Goal: Task Accomplishment & Management: Manage account settings

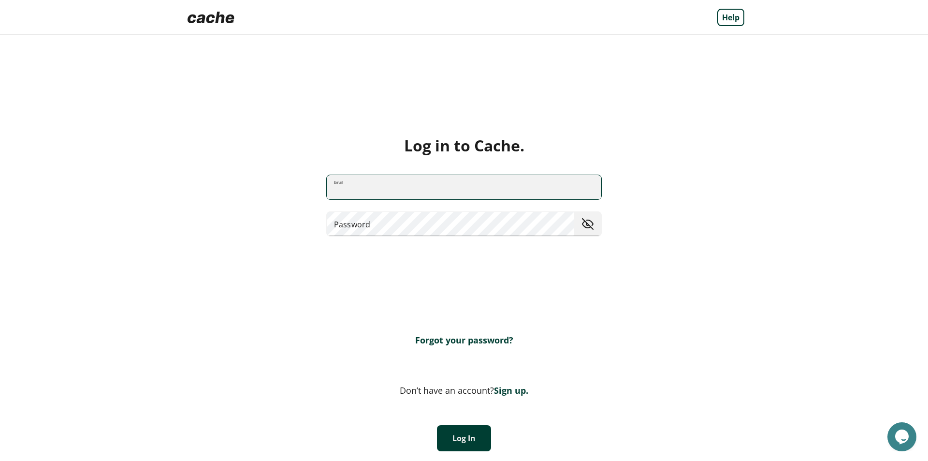
click at [371, 180] on input "Email" at bounding box center [464, 187] width 275 height 26
type input "**********"
click at [469, 428] on button "Log In" at bounding box center [464, 438] width 54 height 26
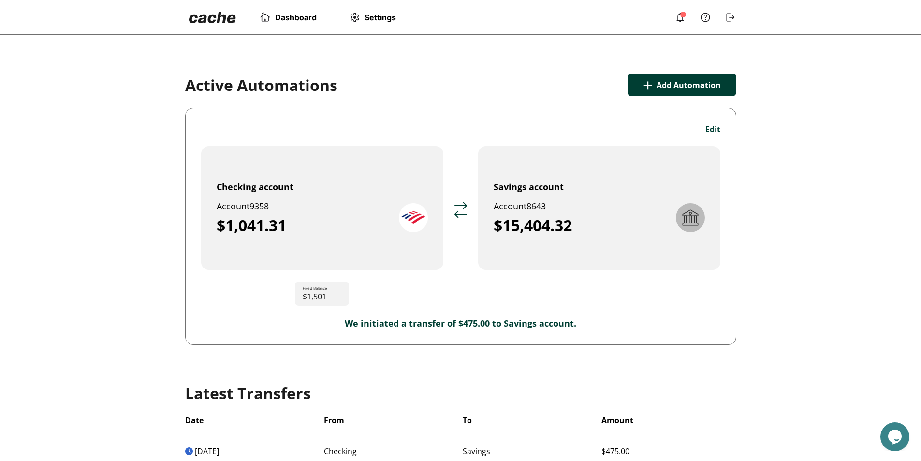
click at [705, 129] on button "Edit" at bounding box center [712, 129] width 15 height 11
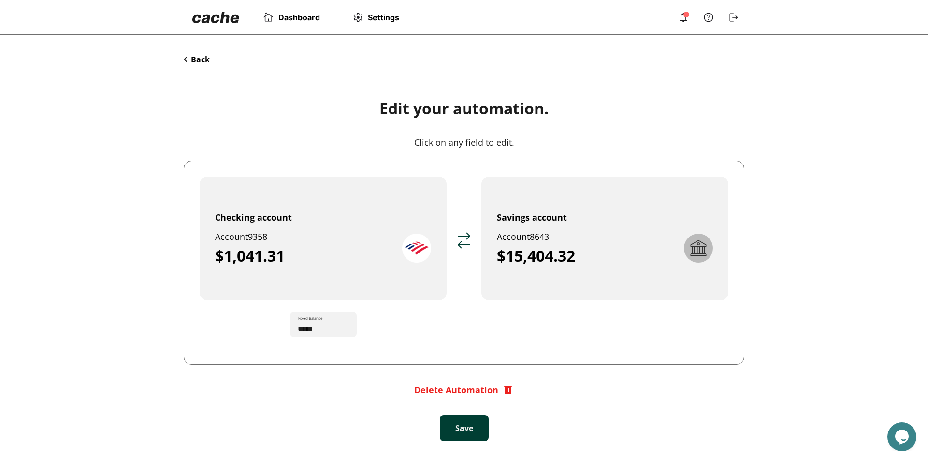
click at [465, 390] on div "Delete Automation" at bounding box center [456, 390] width 84 height 12
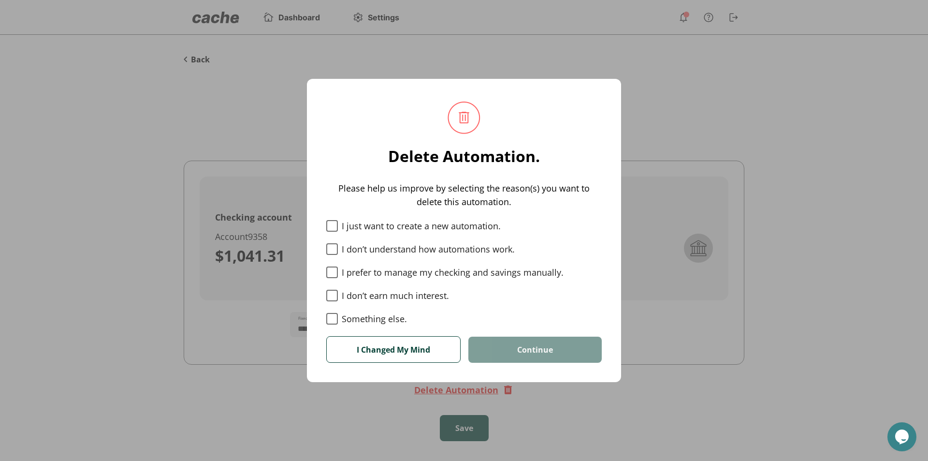
click at [364, 270] on label "I prefer to manage my checking and savings manually." at bounding box center [463, 272] width 275 height 12
click at [505, 351] on button "Continue" at bounding box center [534, 349] width 133 height 26
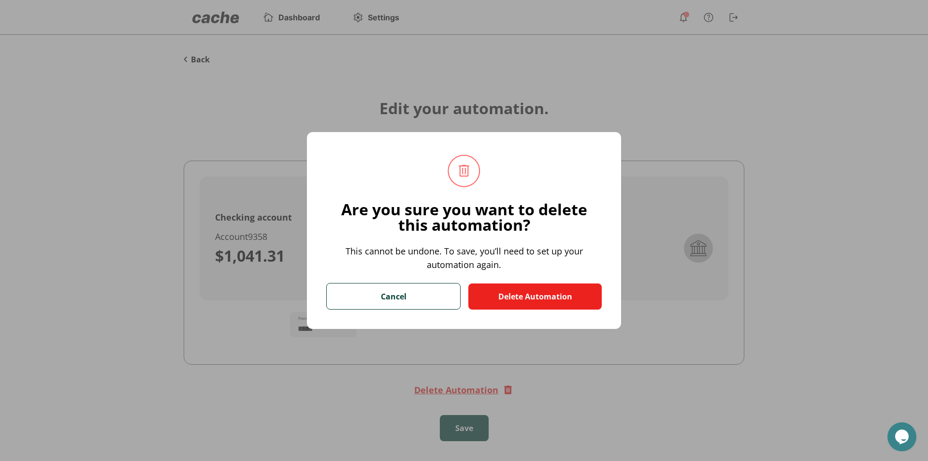
click at [523, 296] on button "Delete Automation" at bounding box center [534, 296] width 133 height 26
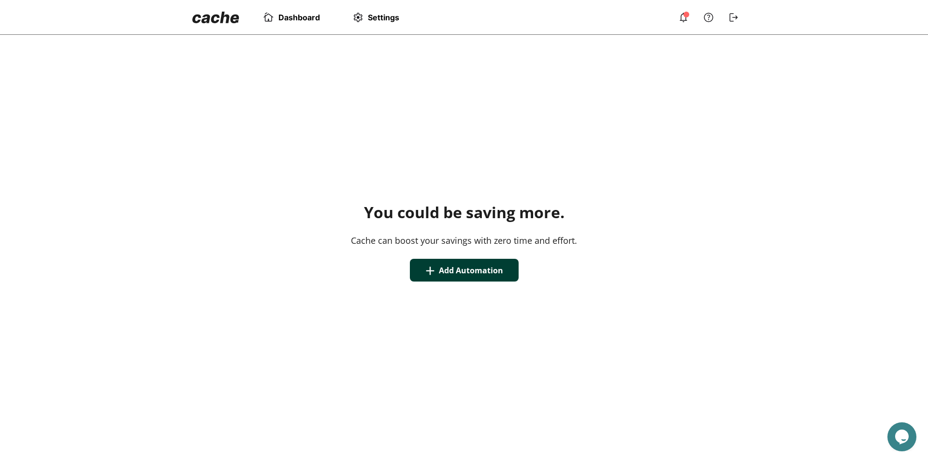
click at [295, 19] on span "Dashboard" at bounding box center [299, 18] width 42 height 10
click at [367, 11] on div "Dashboard Settings" at bounding box center [305, 17] width 235 height 19
click at [370, 18] on span "Settings" at bounding box center [383, 18] width 31 height 10
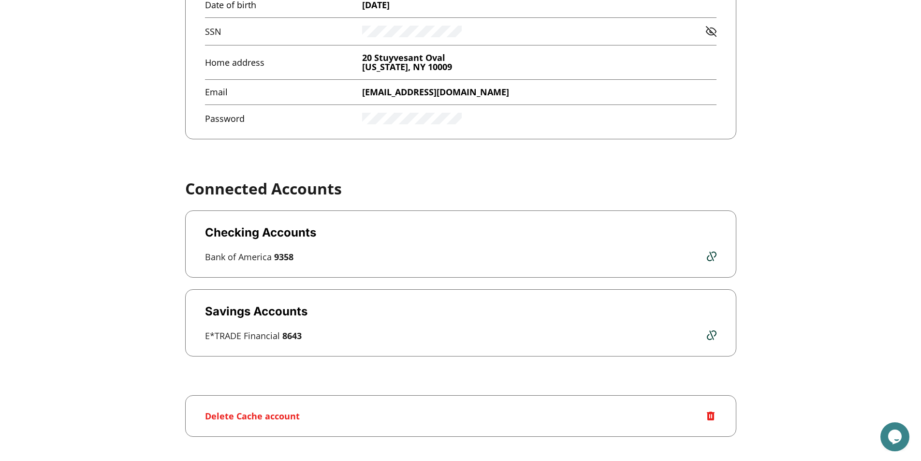
scroll to position [191, 0]
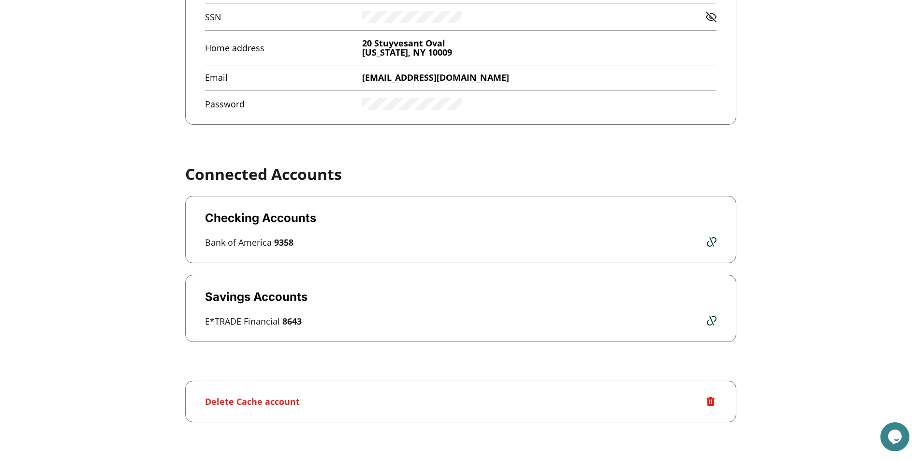
click at [711, 241] on img at bounding box center [712, 242] width 10 height 10
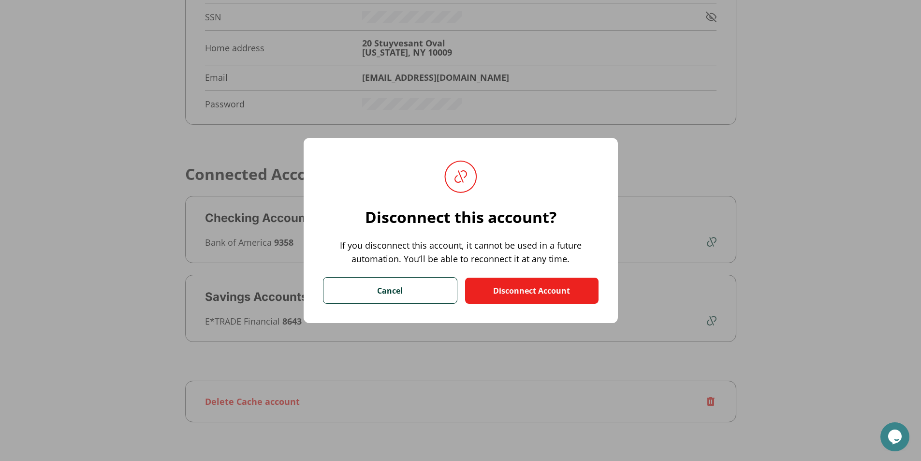
click at [570, 288] on button "Disconnect Account" at bounding box center [531, 290] width 133 height 26
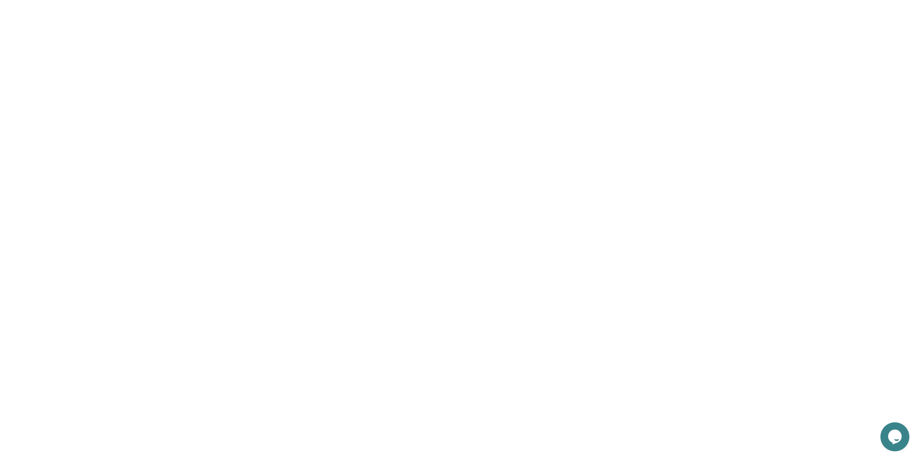
scroll to position [172, 0]
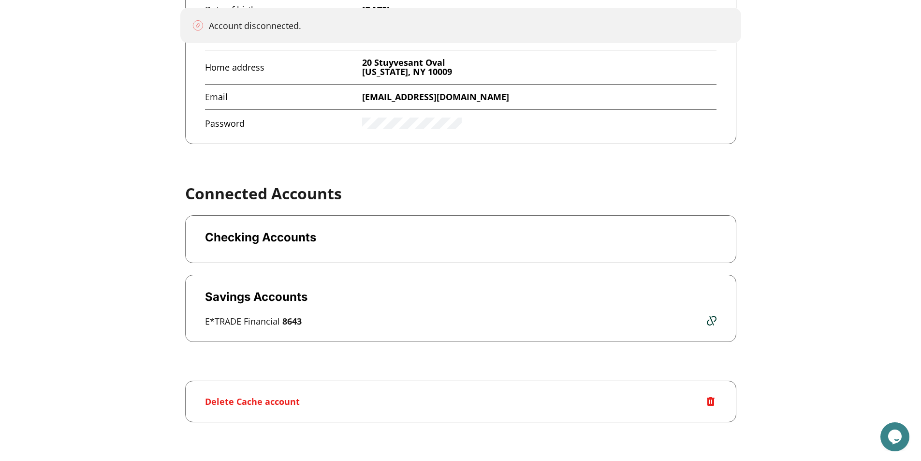
click at [708, 322] on img at bounding box center [712, 321] width 10 height 10
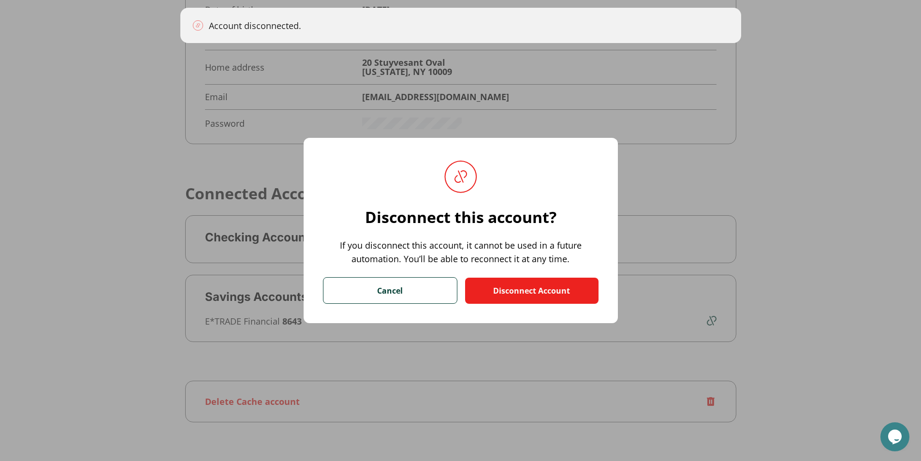
click at [549, 279] on button "Disconnect Account" at bounding box center [531, 290] width 133 height 26
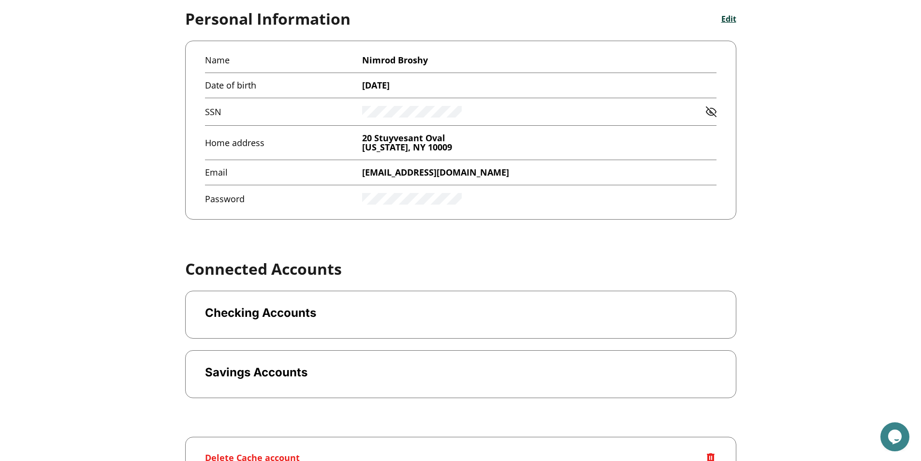
scroll to position [153, 0]
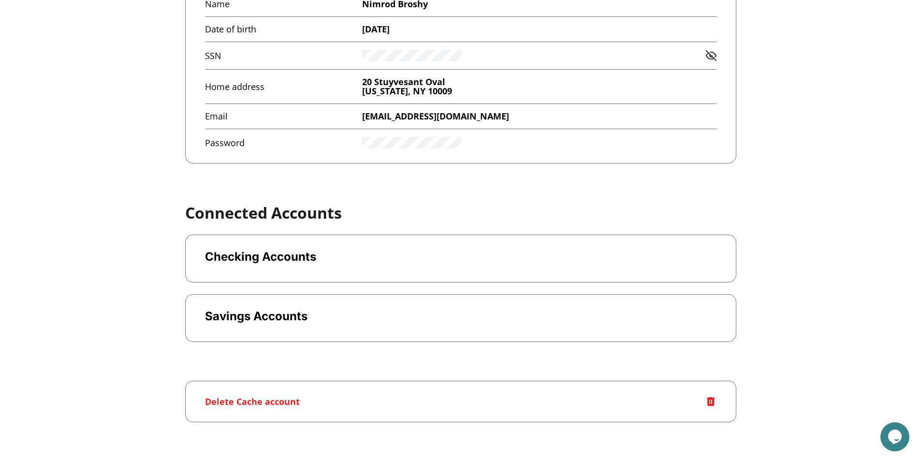
click at [736, 396] on div "Delete Cache account" at bounding box center [460, 401] width 551 height 42
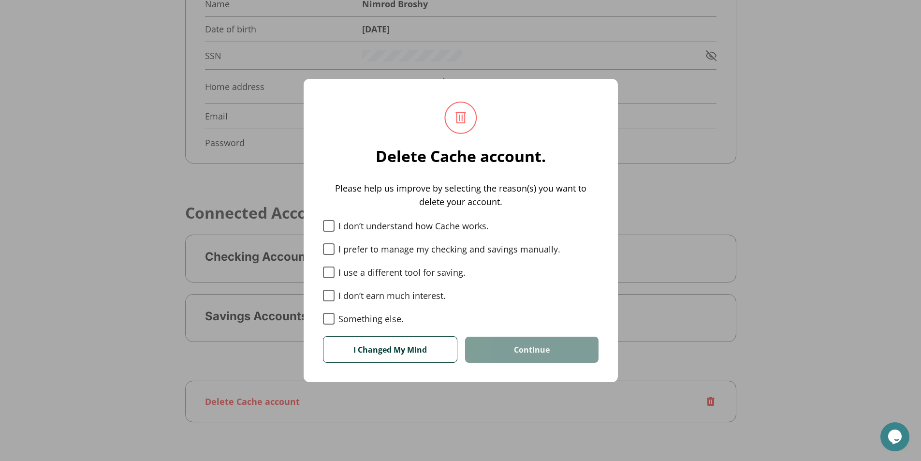
click at [356, 320] on label "Something else." at bounding box center [460, 319] width 275 height 12
click at [384, 323] on label "Something else." at bounding box center [460, 319] width 275 height 12
click at [396, 249] on label "I prefer to manage my checking and savings manually." at bounding box center [460, 249] width 275 height 12
click at [540, 343] on button "Continue" at bounding box center [531, 349] width 133 height 26
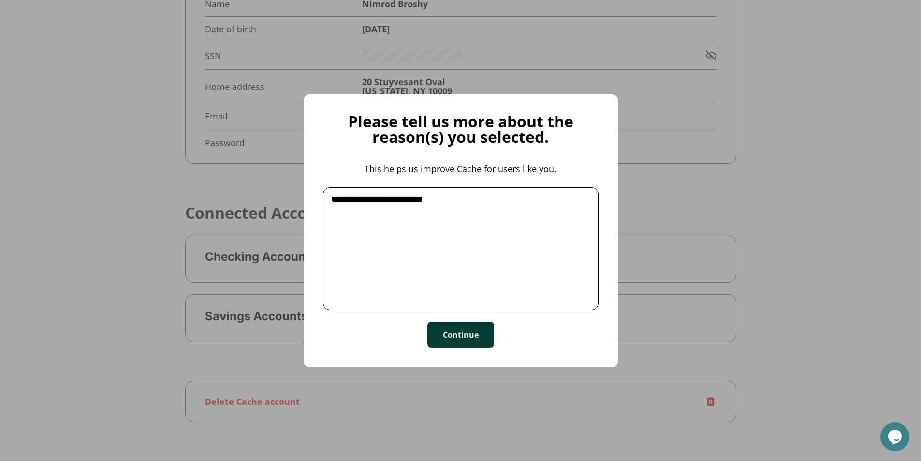
click at [448, 340] on button "Continue" at bounding box center [460, 334] width 67 height 26
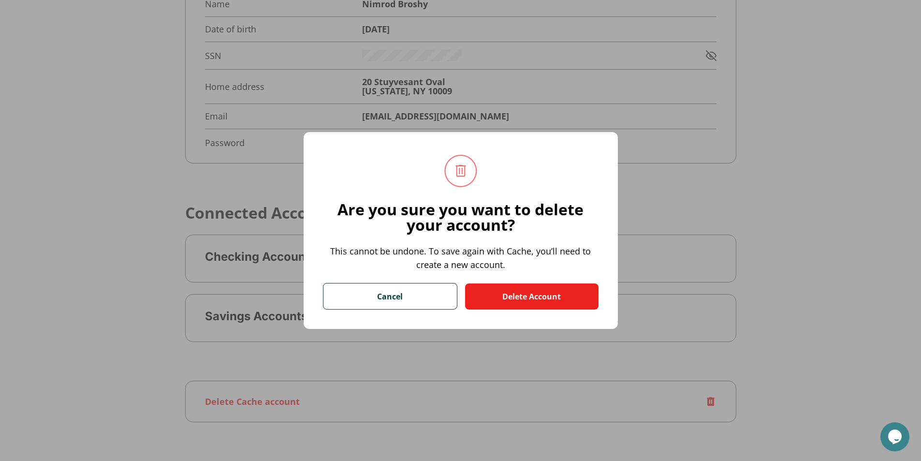
click at [542, 298] on button "Delete Account" at bounding box center [531, 296] width 133 height 26
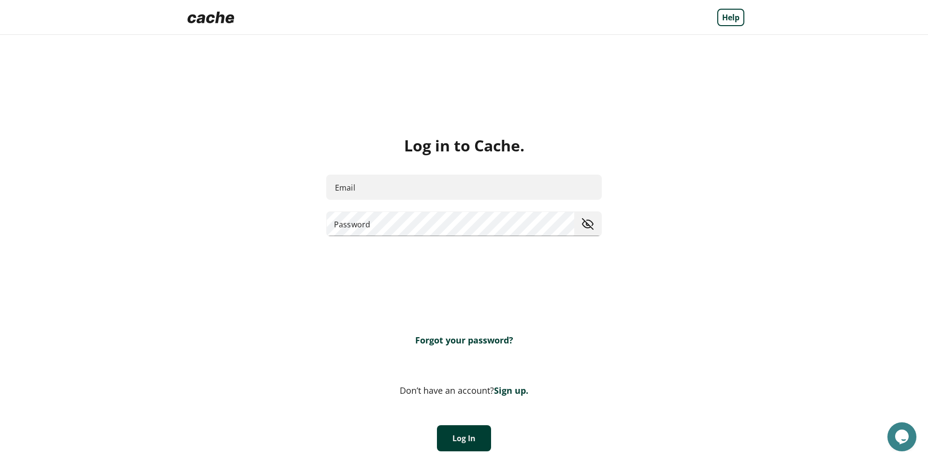
type input "**********"
click at [464, 432] on button "Log In" at bounding box center [464, 438] width 54 height 26
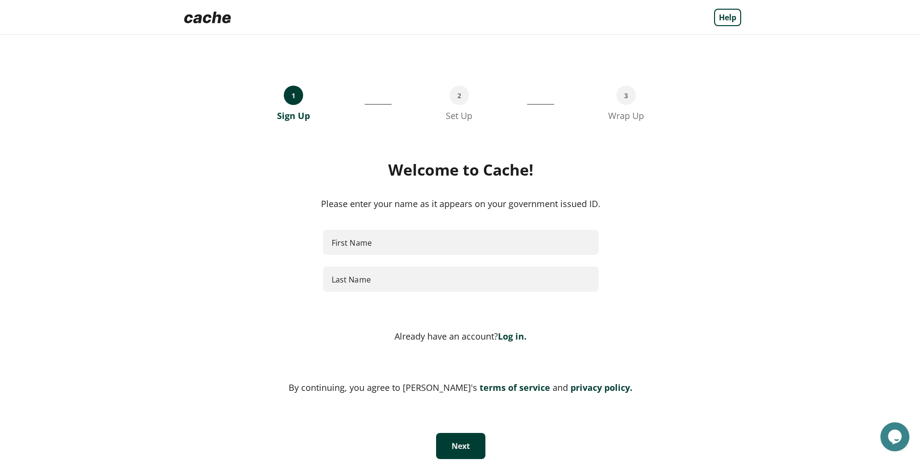
scroll to position [8, 0]
